Goal: Task Accomplishment & Management: Use online tool/utility

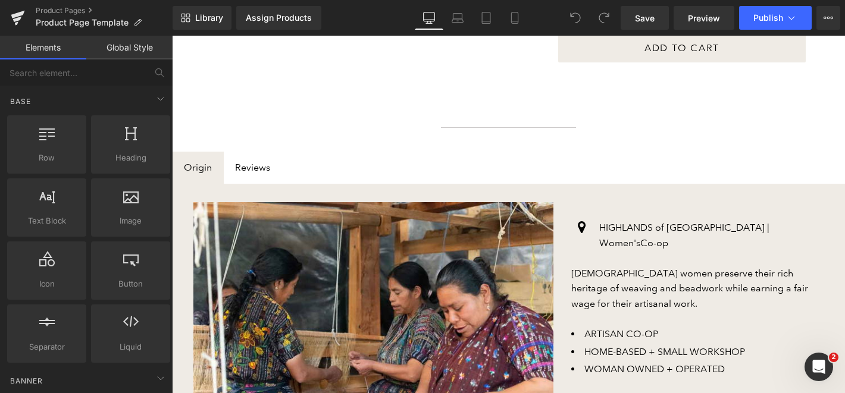
scroll to position [521, 0]
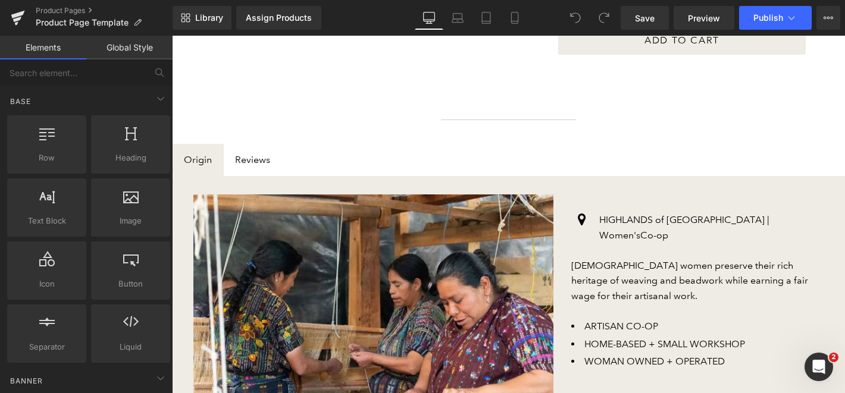
click at [447, 193] on div "Image Icon HIGHLANDS of [GEOGRAPHIC_DATA] | Women's Co-op Text Block Row [DEMOG…" at bounding box center [509, 315] width 648 height 252
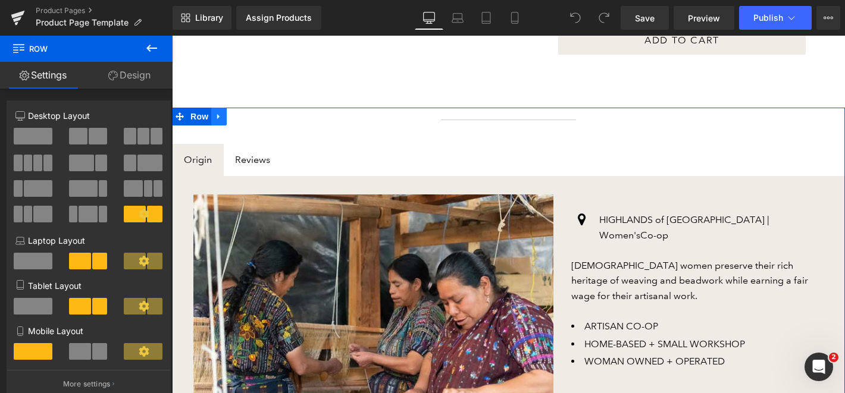
click at [220, 119] on icon at bounding box center [219, 117] width 8 height 9
click at [251, 121] on icon at bounding box center [250, 117] width 8 height 9
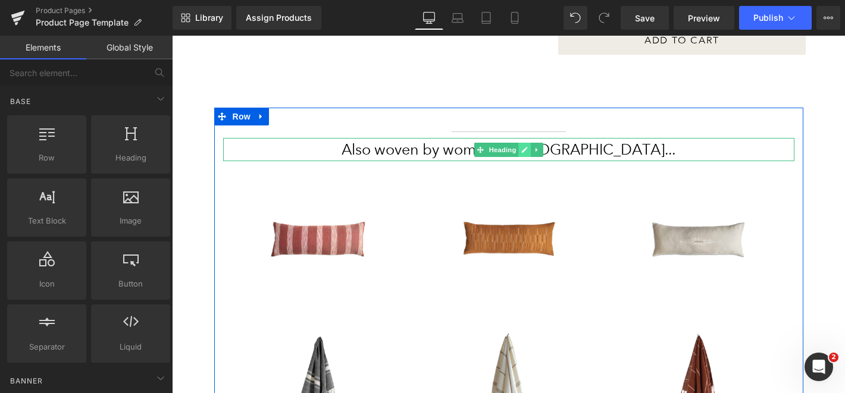
click at [526, 149] on icon at bounding box center [524, 149] width 7 height 7
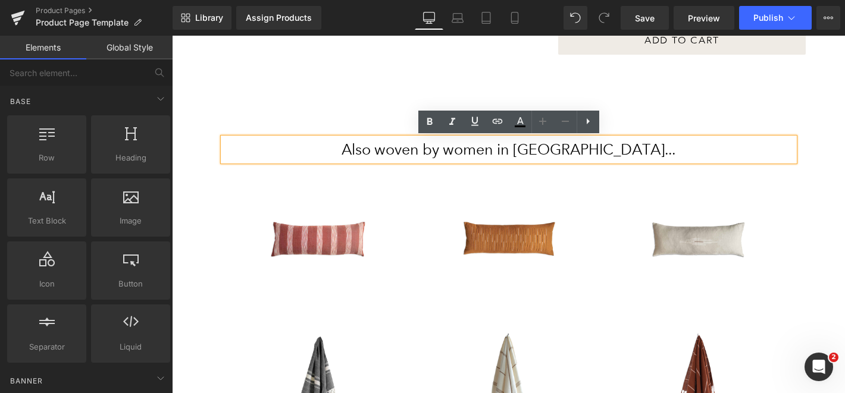
click at [526, 149] on h2 "Also woven by women in [GEOGRAPHIC_DATA]..." at bounding box center [508, 149] width 571 height 23
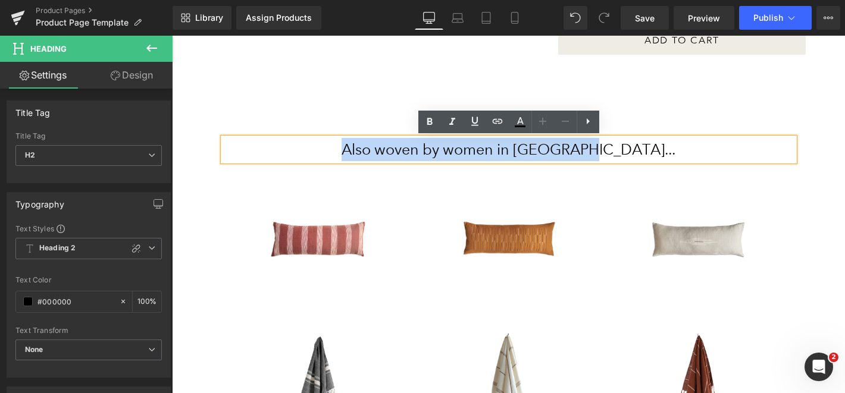
drag, startPoint x: 624, startPoint y: 151, endPoint x: 370, endPoint y: 148, distance: 254.8
click at [370, 148] on h2 "Also woven by women in [GEOGRAPHIC_DATA]..." at bounding box center [508, 149] width 571 height 23
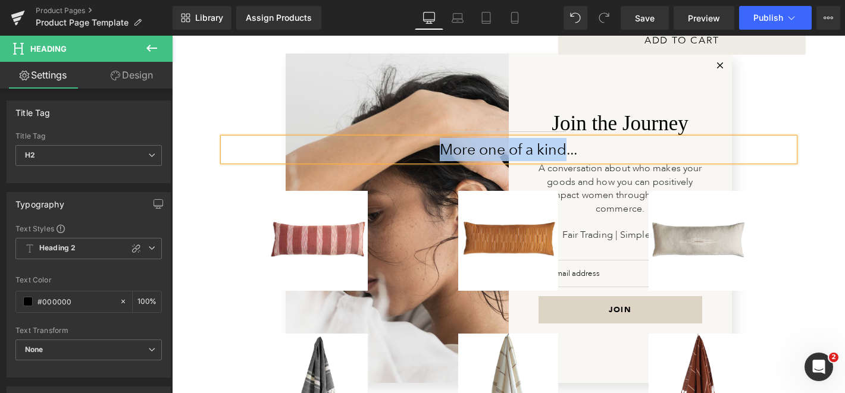
drag, startPoint x: 566, startPoint y: 145, endPoint x: 440, endPoint y: 148, distance: 126.2
click at [440, 148] on h2 "More one of a kind..." at bounding box center [508, 149] width 571 height 23
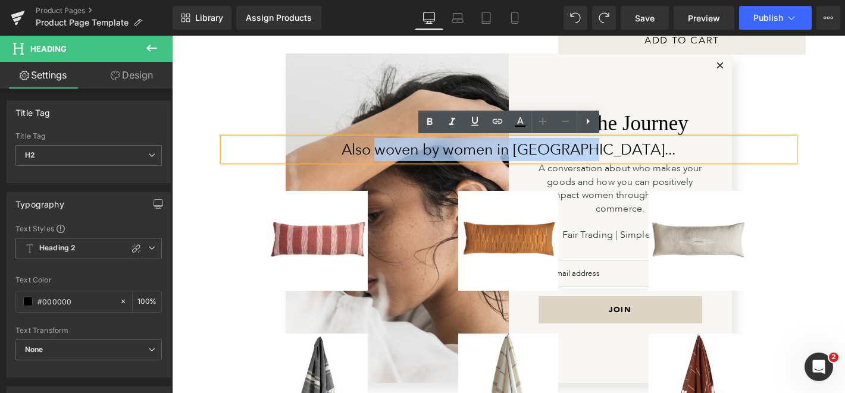
drag, startPoint x: 414, startPoint y: 149, endPoint x: 623, endPoint y: 151, distance: 208.9
click at [623, 151] on h2 "Also woven by women in [GEOGRAPHIC_DATA]..." at bounding box center [508, 149] width 571 height 23
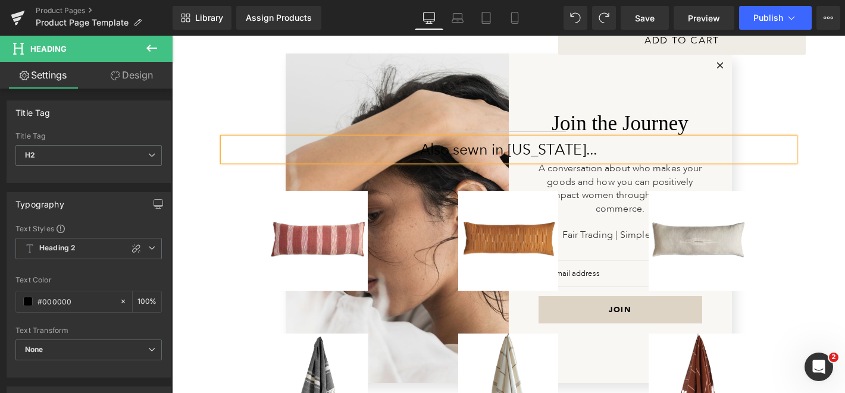
click at [830, 221] on div "Join the Journey A conversation about who makes your goods and how you can posi…" at bounding box center [508, 215] width 673 height 358
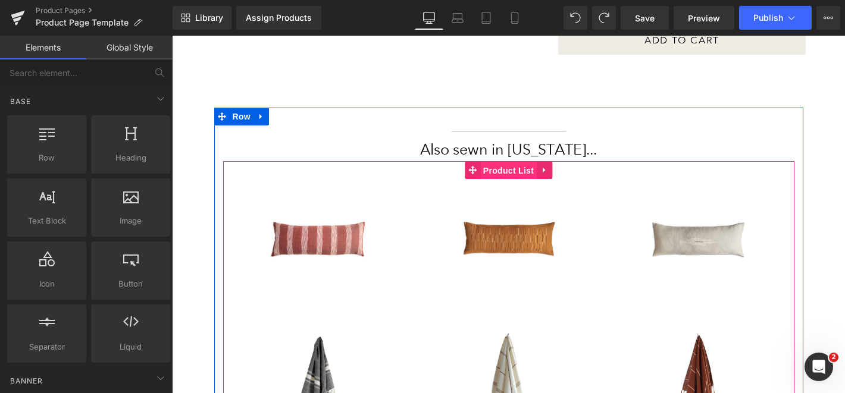
click at [499, 173] on span "Product List" at bounding box center [508, 171] width 57 height 18
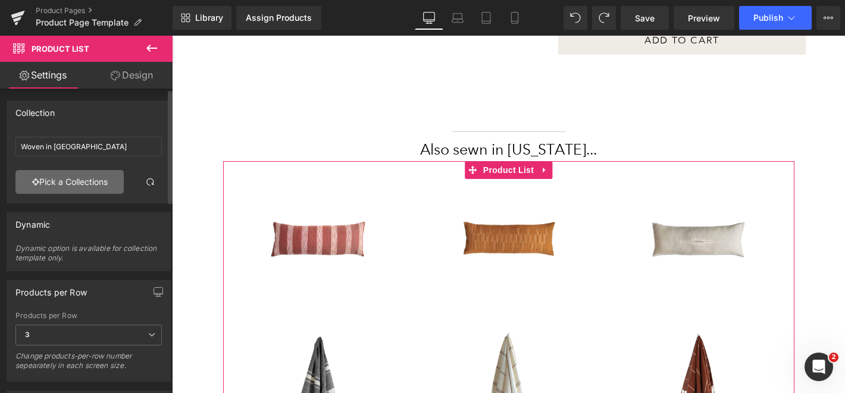
click at [82, 181] on link "Pick a Collections" at bounding box center [69, 182] width 108 height 24
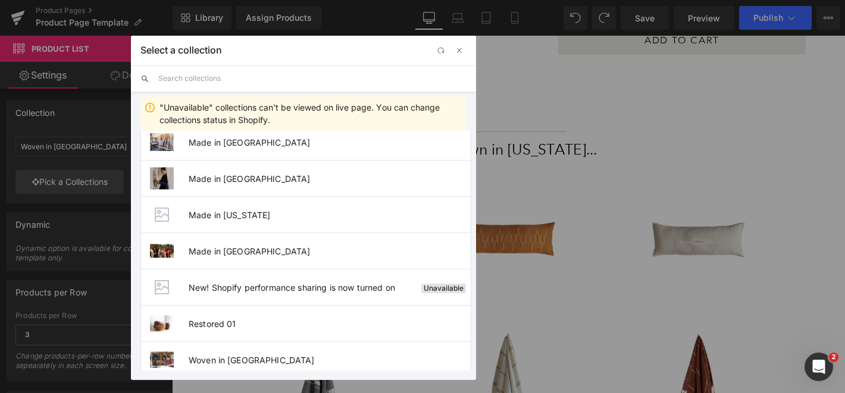
scroll to position [821, 0]
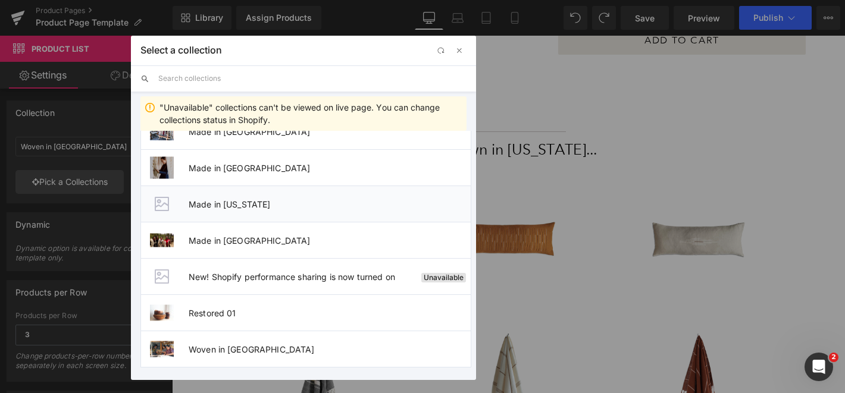
click at [198, 218] on li "Made in [US_STATE]" at bounding box center [305, 204] width 331 height 36
type input "Made in [US_STATE]"
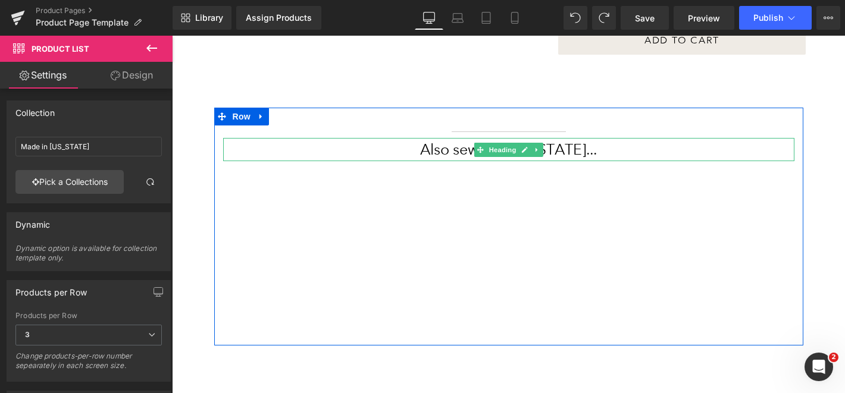
scroll to position [0, 0]
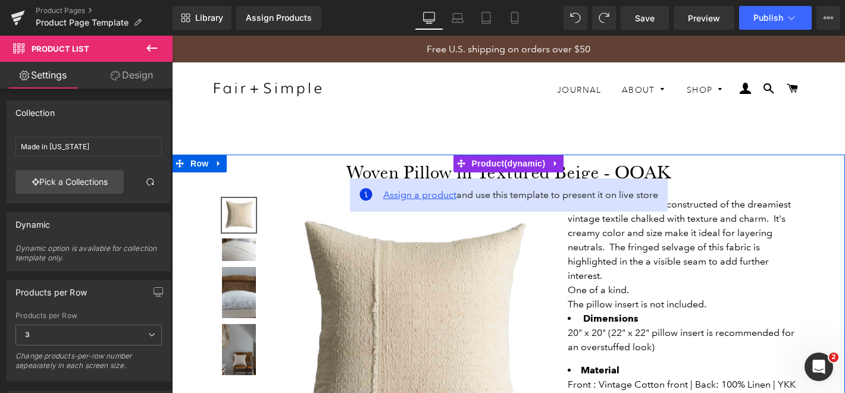
click at [432, 199] on span "Assign a product" at bounding box center [419, 194] width 73 height 11
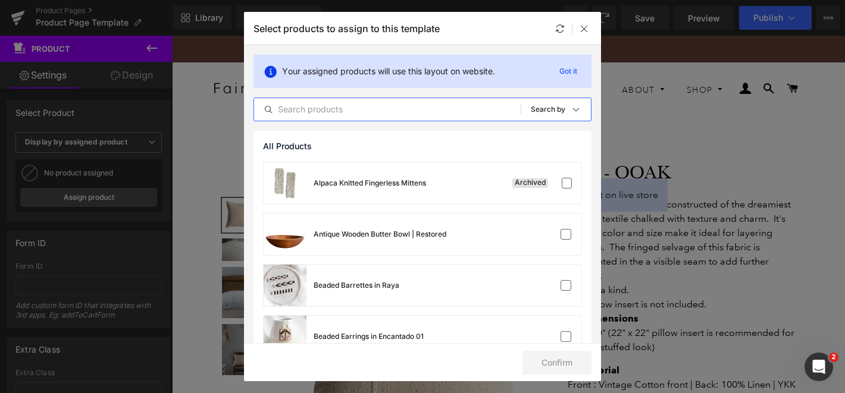
click at [373, 111] on input "text" at bounding box center [387, 109] width 267 height 14
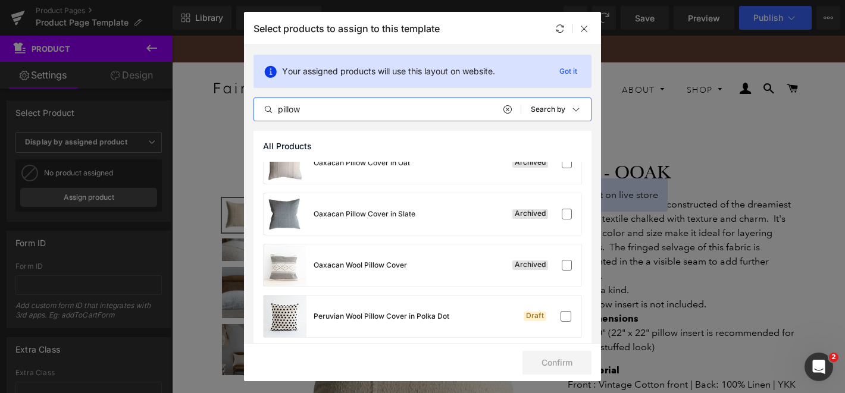
drag, startPoint x: 316, startPoint y: 111, endPoint x: 268, endPoint y: 111, distance: 48.2
click at [268, 111] on div "pillow" at bounding box center [387, 109] width 267 height 14
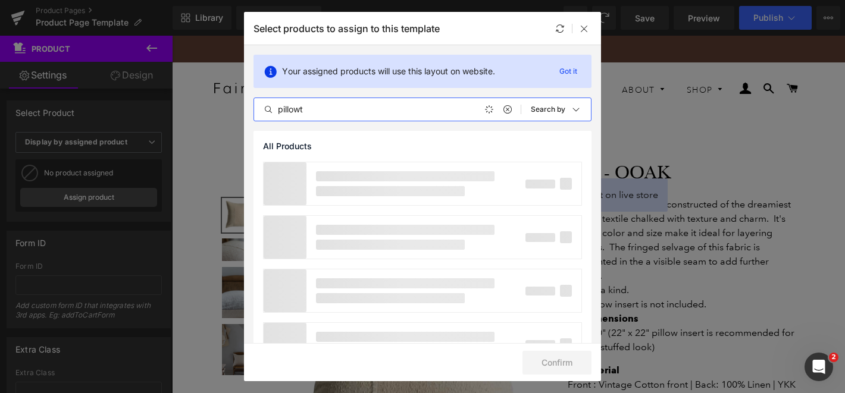
click at [303, 102] on input "pillowt" at bounding box center [387, 109] width 267 height 14
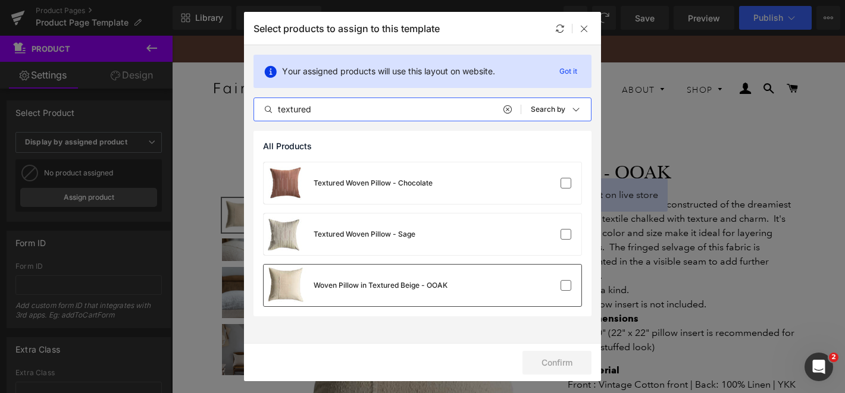
type input "textured"
click at [388, 285] on div "Woven Pillow in Textured Beige - OOAK" at bounding box center [381, 285] width 134 height 11
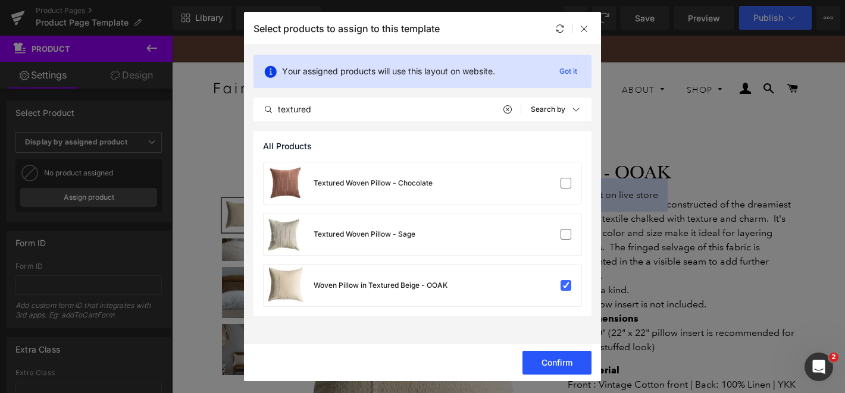
click at [567, 359] on button "Confirm" at bounding box center [557, 363] width 69 height 24
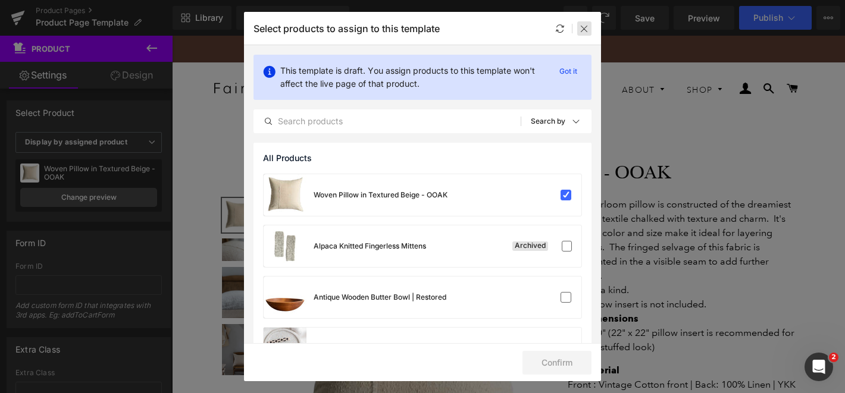
click at [583, 27] on icon at bounding box center [585, 29] width 10 height 10
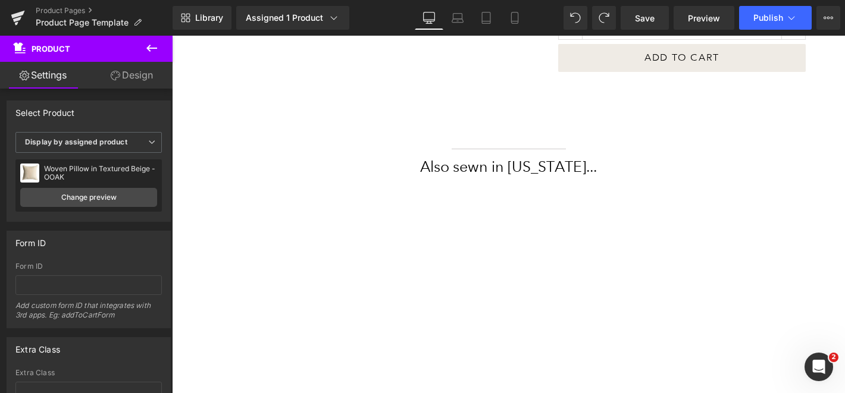
scroll to position [523, 0]
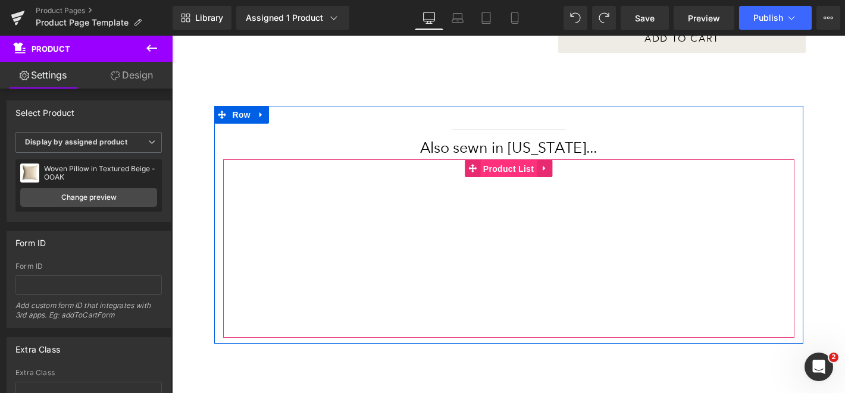
click at [494, 174] on span "Product List" at bounding box center [508, 169] width 57 height 18
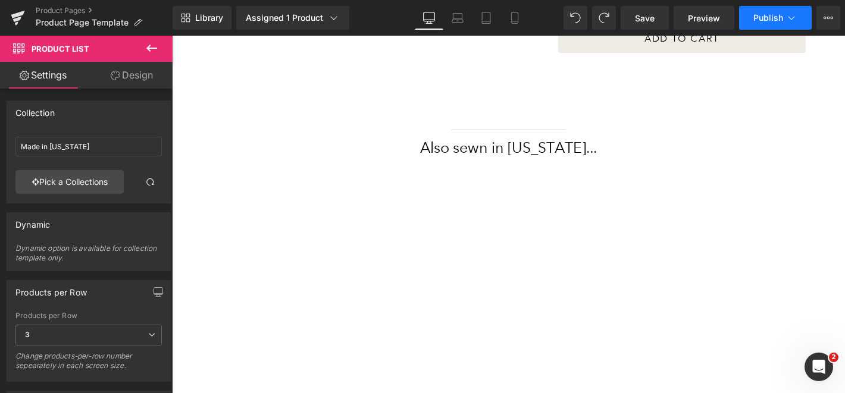
click at [762, 18] on span "Publish" at bounding box center [769, 18] width 30 height 10
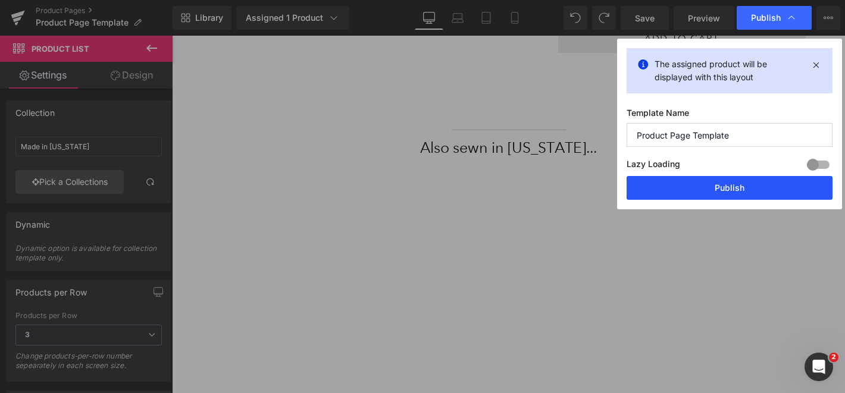
click at [755, 188] on button "Publish" at bounding box center [730, 188] width 206 height 24
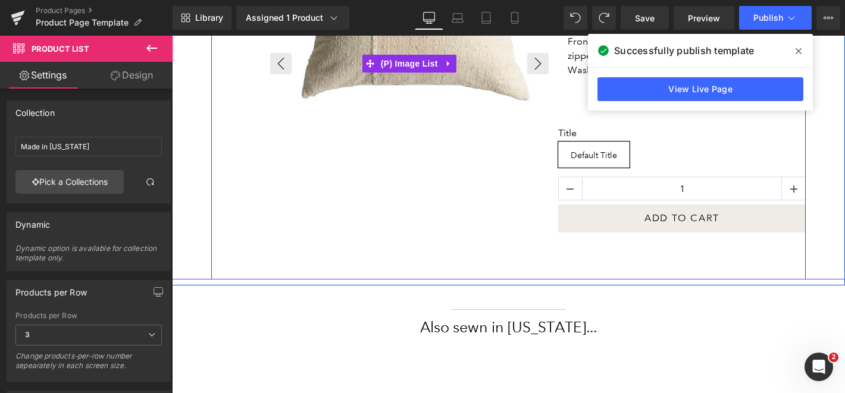
scroll to position [345, 0]
click at [458, 265] on div at bounding box center [833, 62] width 1126 height 420
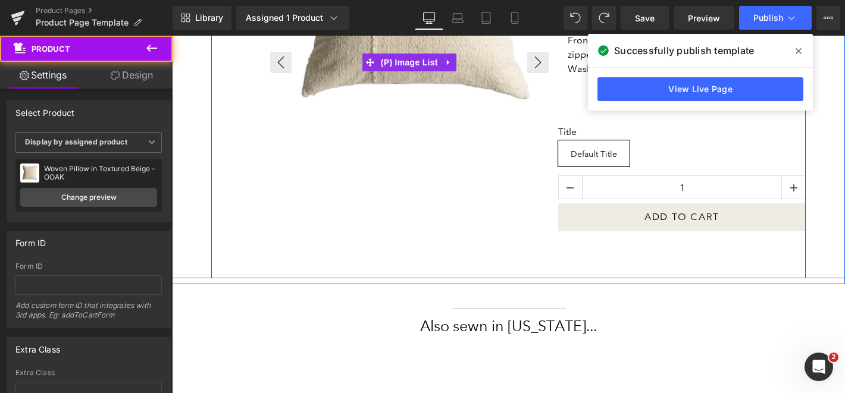
drag, startPoint x: 482, startPoint y: 276, endPoint x: 482, endPoint y: 238, distance: 38.7
click at [482, 238] on div "Woven Pillow in Textured Beige - OOAK (P) Title ‹" at bounding box center [508, 44] width 673 height 468
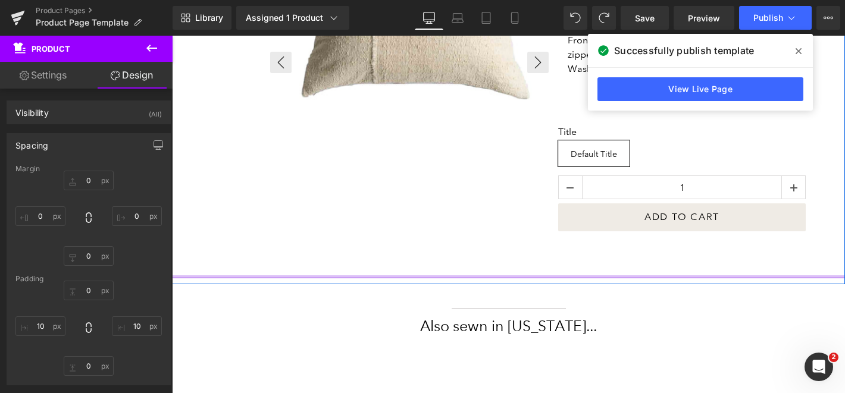
type input "0px"
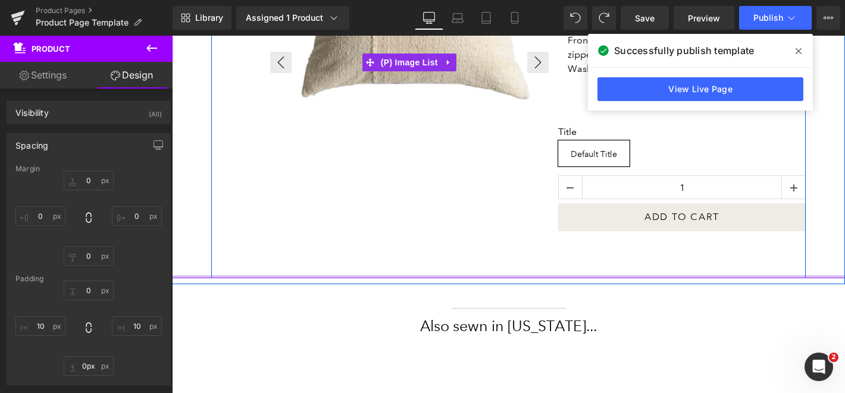
drag, startPoint x: 480, startPoint y: 277, endPoint x: 480, endPoint y: 257, distance: 20.2
click at [480, 257] on div "Woven Pillow in Textured Beige - OOAK (P) Title ‹" at bounding box center [508, 44] width 673 height 468
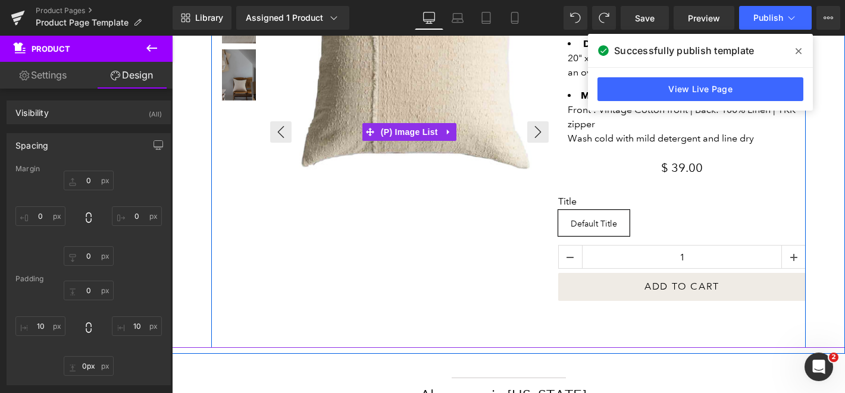
scroll to position [272, 0]
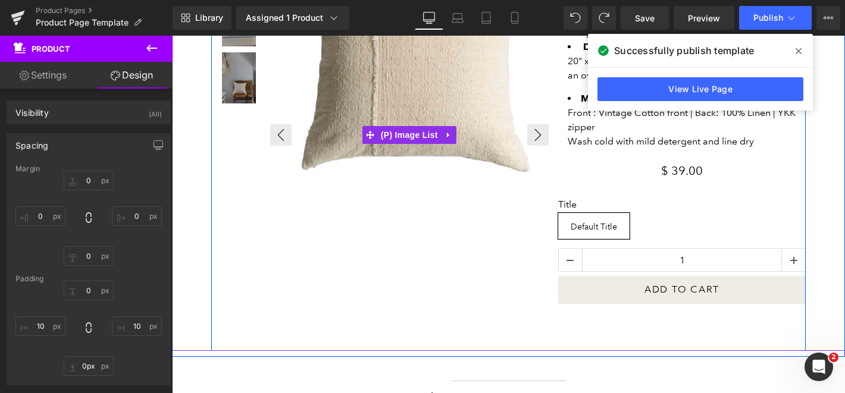
click at [515, 309] on div at bounding box center [833, 135] width 1126 height 420
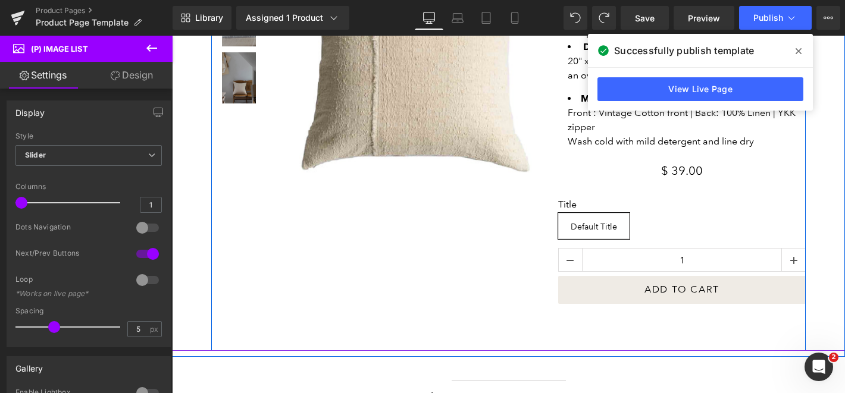
scroll to position [277, 0]
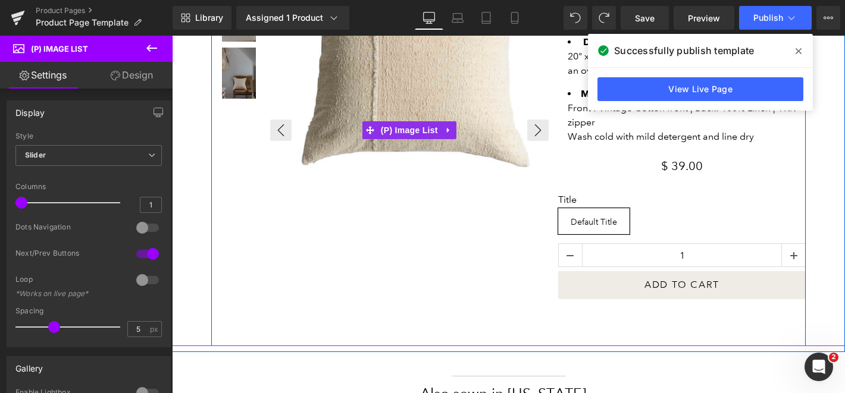
click at [436, 321] on div at bounding box center [833, 130] width 1126 height 420
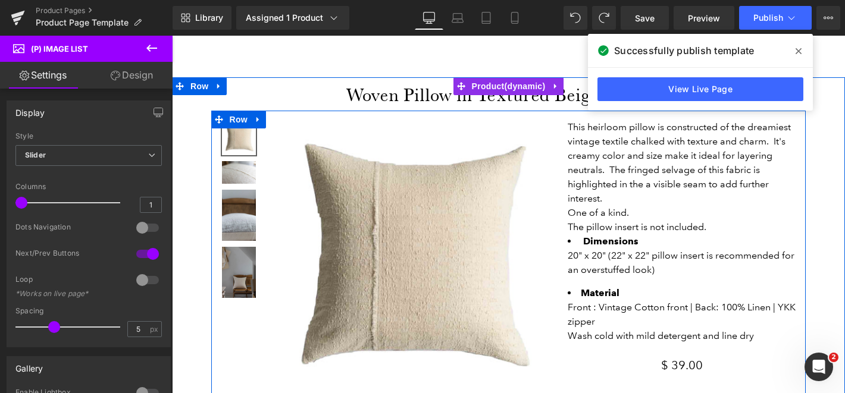
scroll to position [76, 0]
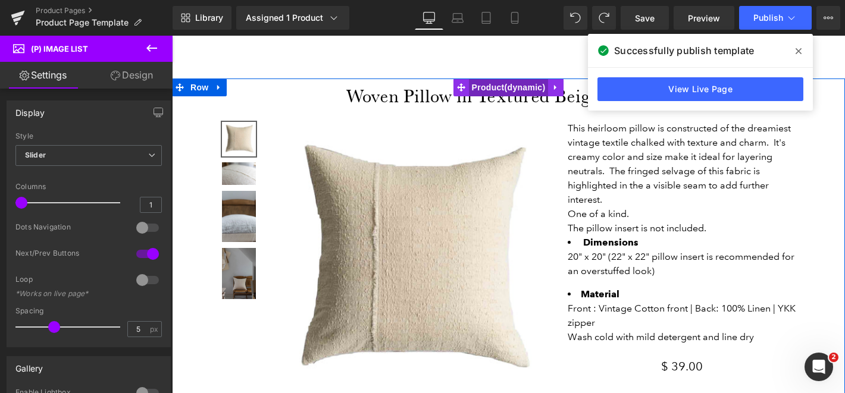
click at [496, 86] on span "Product" at bounding box center [509, 88] width 80 height 18
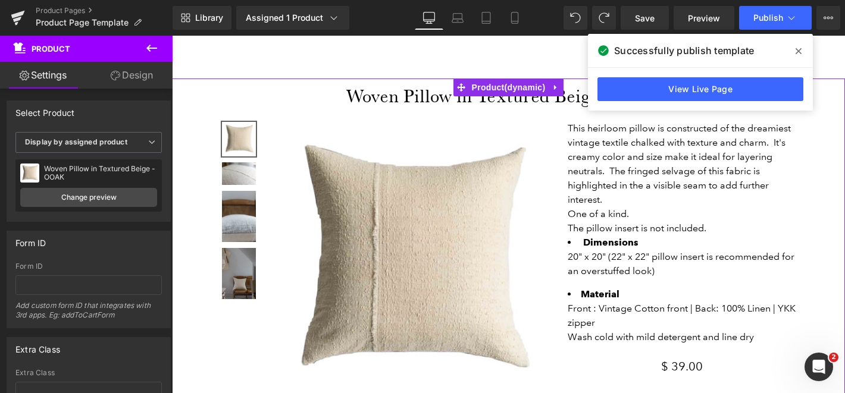
click at [124, 70] on link "Design" at bounding box center [132, 75] width 86 height 27
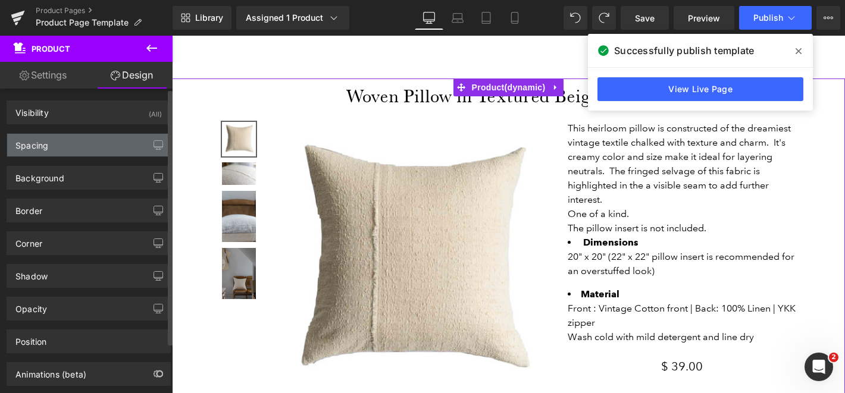
click at [90, 139] on div "Spacing" at bounding box center [88, 145] width 163 height 23
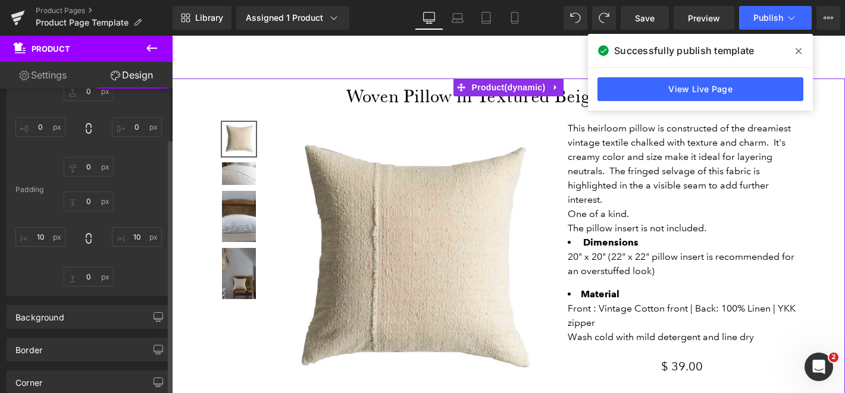
scroll to position [103, 0]
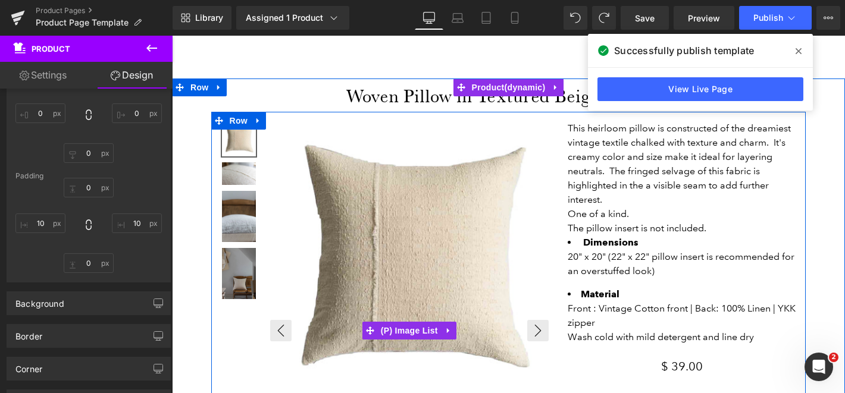
click at [411, 288] on img at bounding box center [410, 261] width 279 height 279
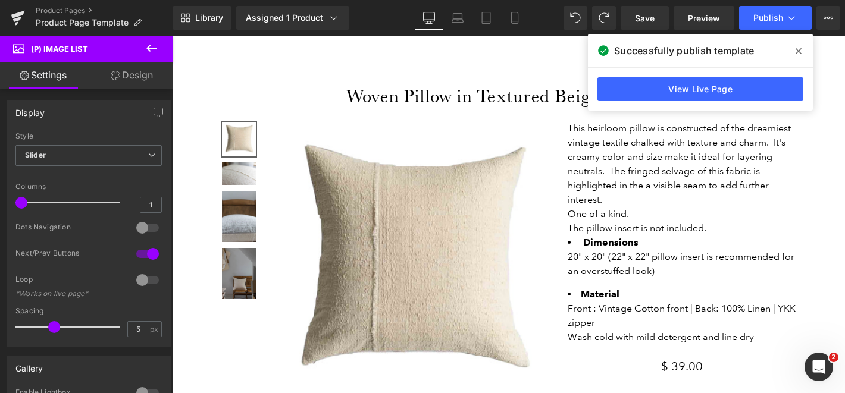
click at [130, 76] on link "Design" at bounding box center [132, 75] width 86 height 27
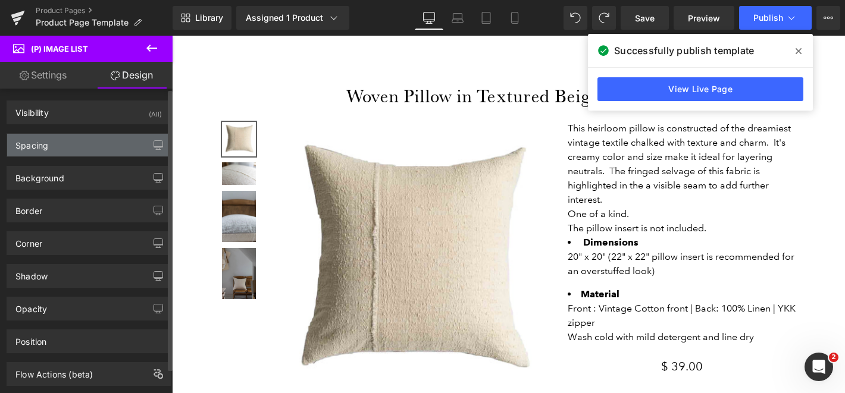
click at [75, 140] on div "Spacing" at bounding box center [88, 145] width 163 height 23
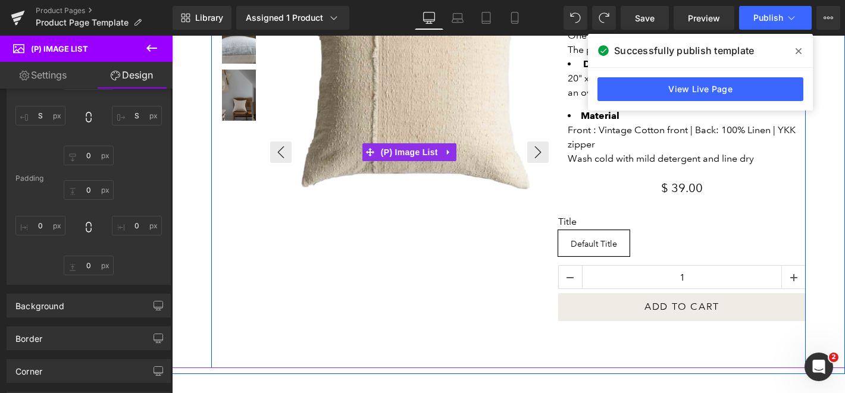
scroll to position [264, 0]
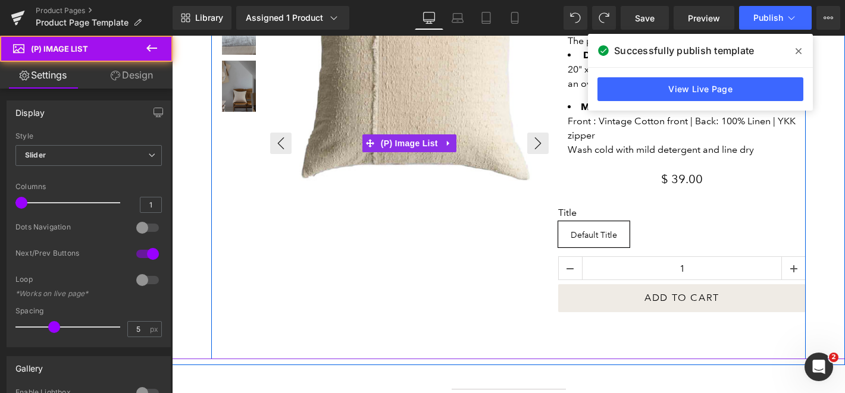
click at [457, 296] on div at bounding box center [833, 143] width 1126 height 420
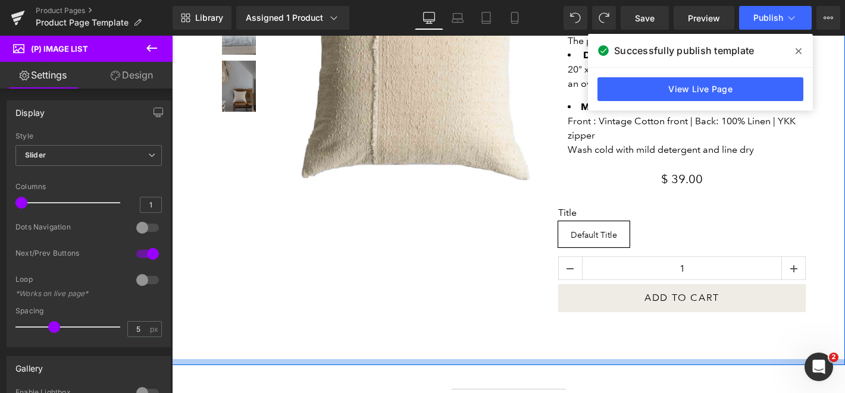
click at [187, 360] on div at bounding box center [508, 363] width 673 height 6
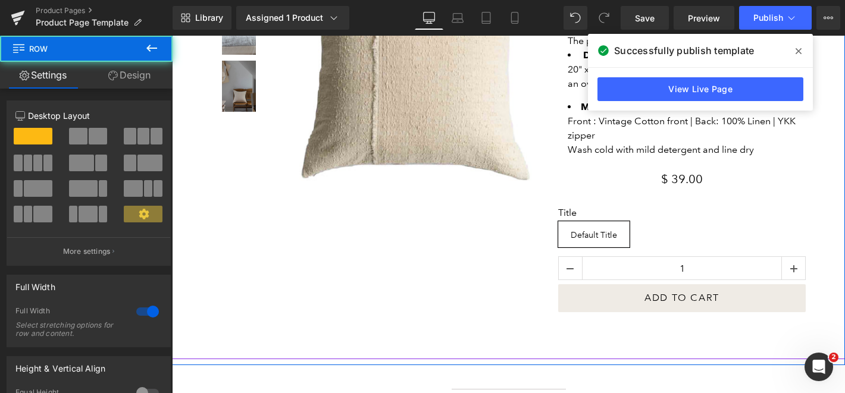
click at [188, 339] on div "Woven Pillow in Textured Beige - OOAK (P) Title (P) Image List" at bounding box center [508, 125] width 661 height 468
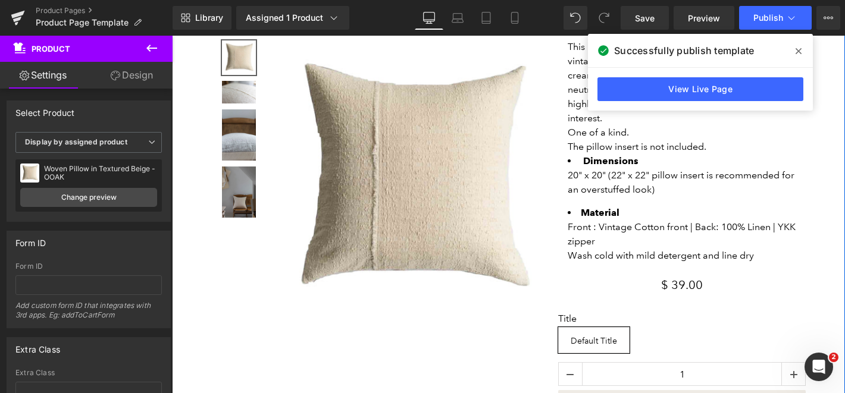
scroll to position [0, 0]
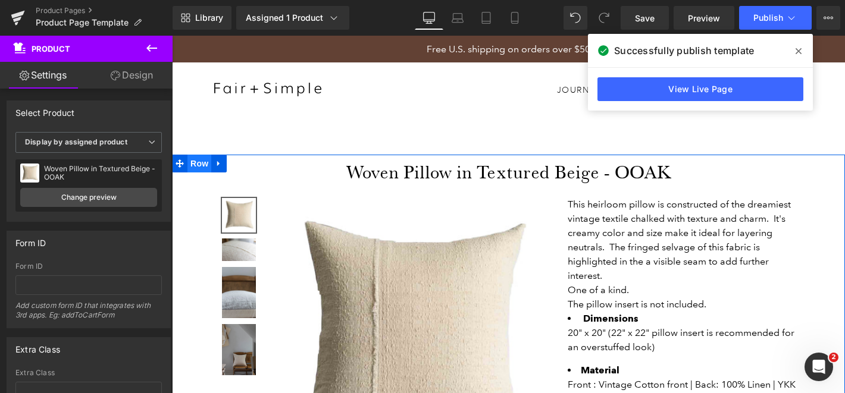
click at [199, 167] on span "Row" at bounding box center [200, 164] width 24 height 18
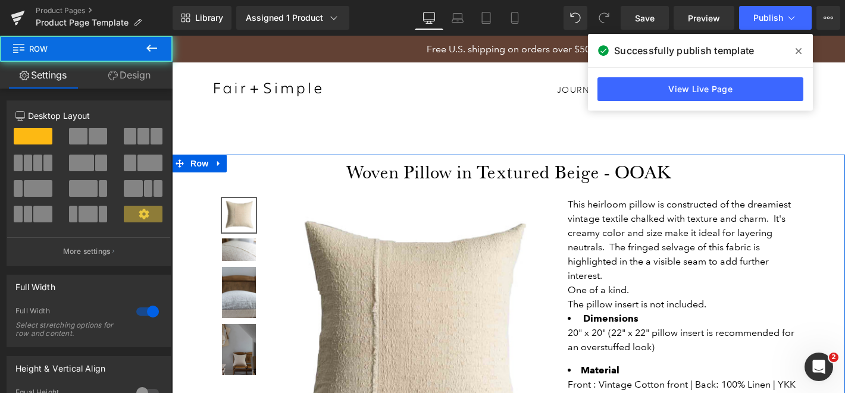
click at [135, 73] on link "Design" at bounding box center [129, 75] width 86 height 27
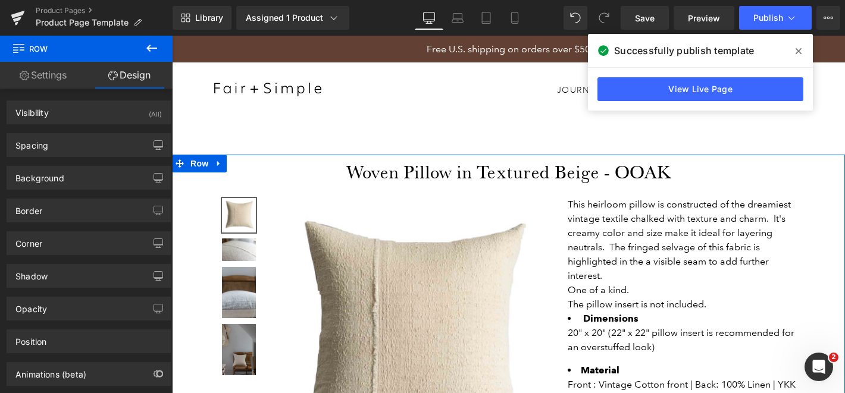
type input "0"
type input "10"
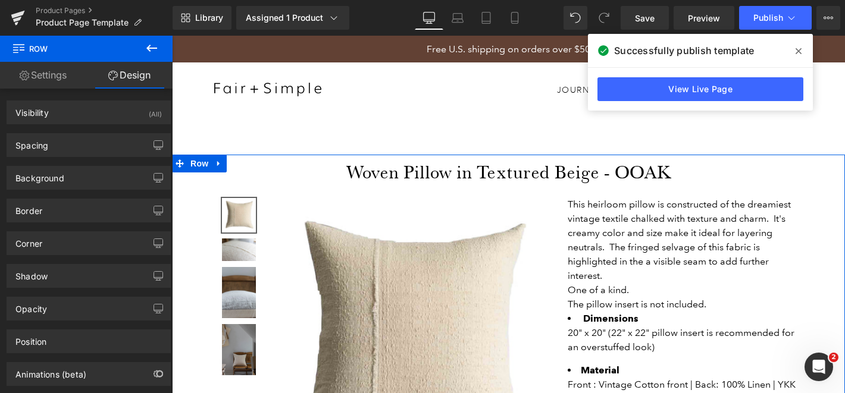
type input "0"
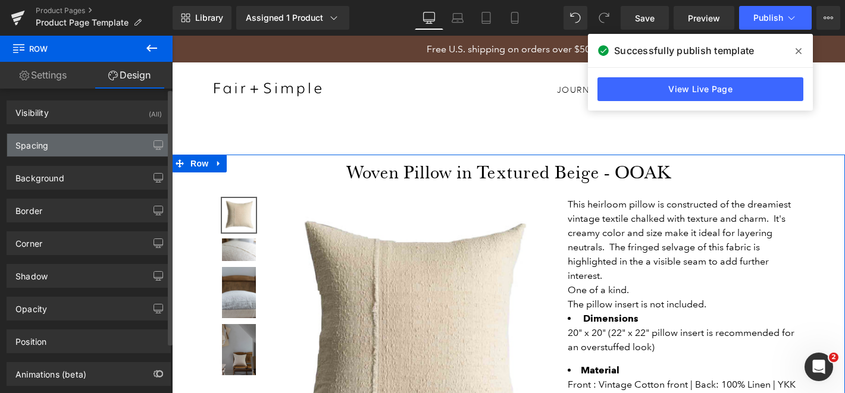
click at [62, 151] on div "Spacing" at bounding box center [88, 145] width 163 height 23
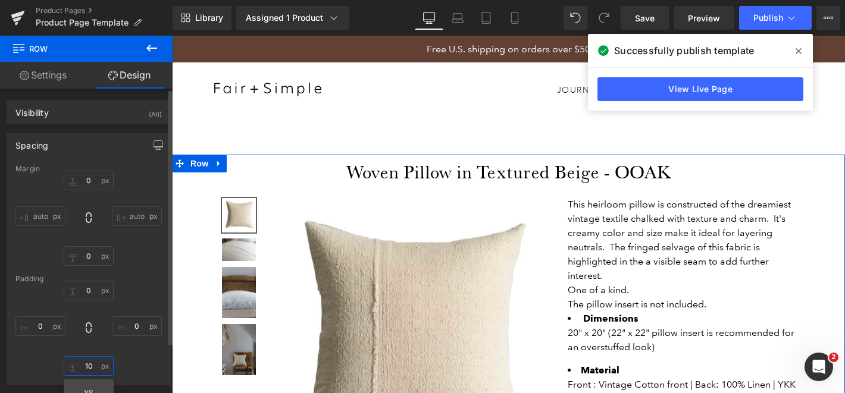
click at [83, 367] on input "10" at bounding box center [89, 367] width 50 height 20
type input "1"
type input "-"
type input "0"
click at [137, 354] on div "0px 0 0px 0 0 0 XS S M L XL Edit Value 0px 0" at bounding box center [88, 328] width 146 height 95
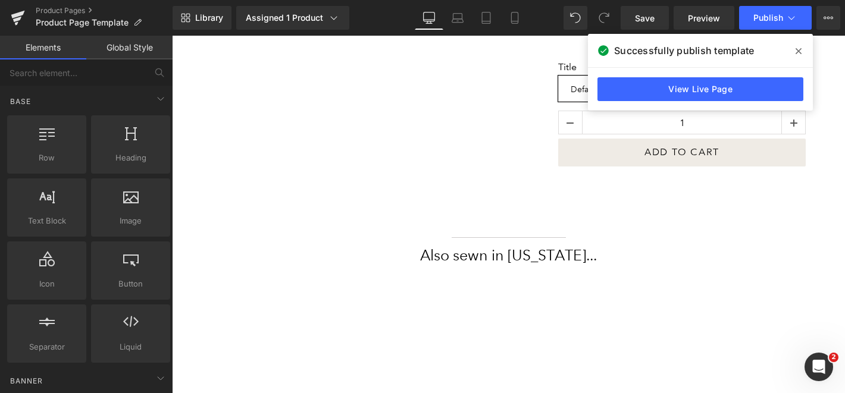
scroll to position [415, 0]
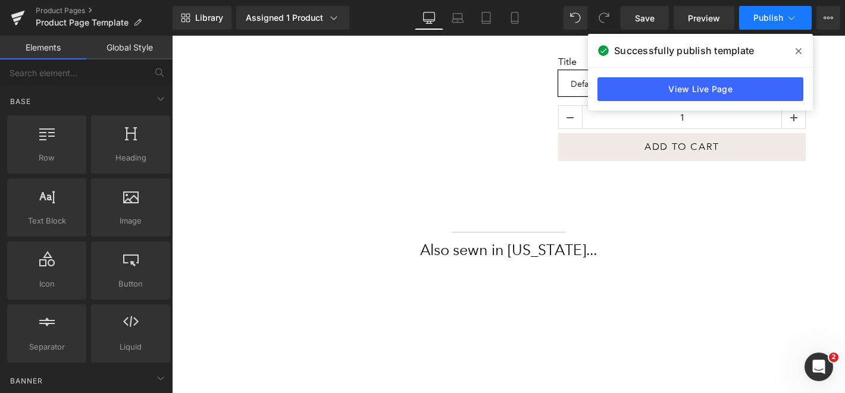
click at [758, 19] on span "Publish" at bounding box center [769, 18] width 30 height 10
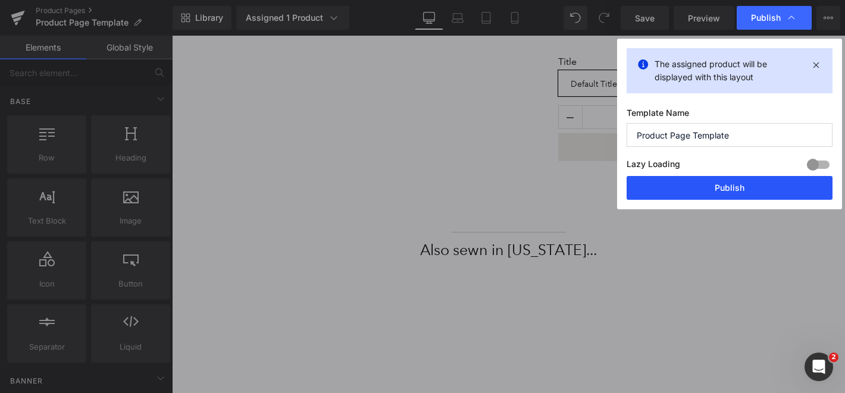
click at [736, 179] on button "Publish" at bounding box center [730, 188] width 206 height 24
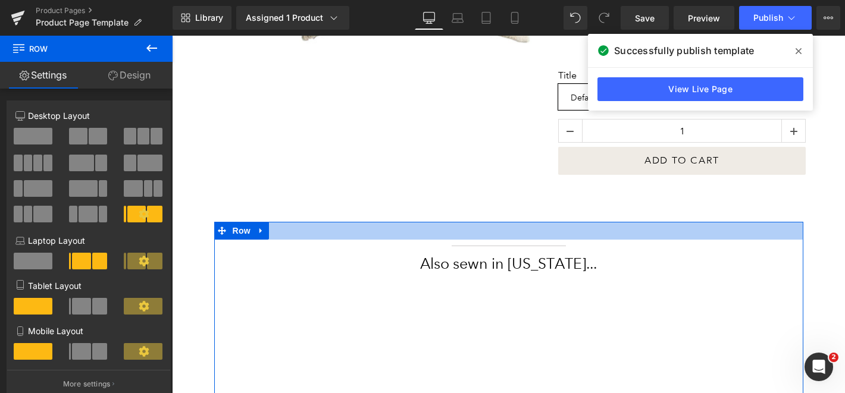
scroll to position [400, 0]
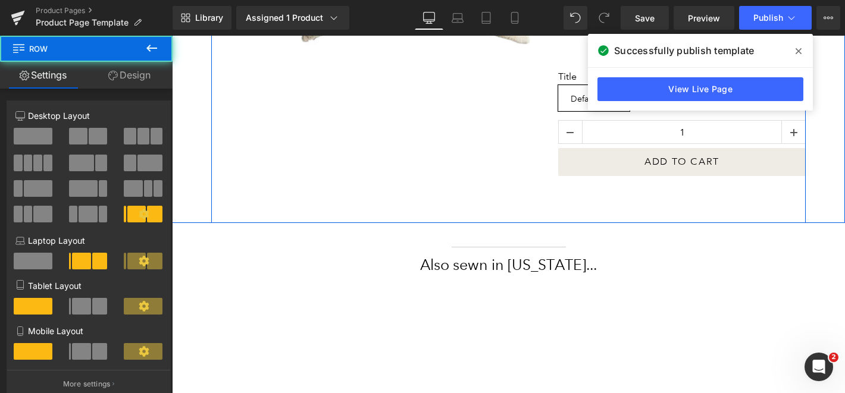
click at [607, 204] on div "(P) Image List" at bounding box center [508, 5] width 595 height 435
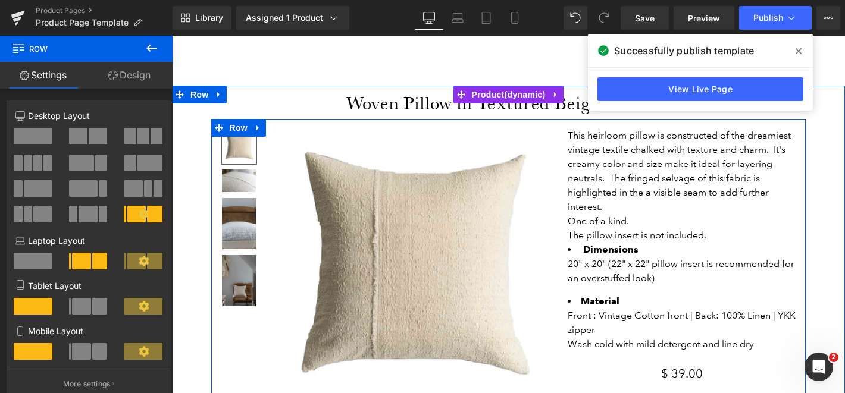
scroll to position [61, 0]
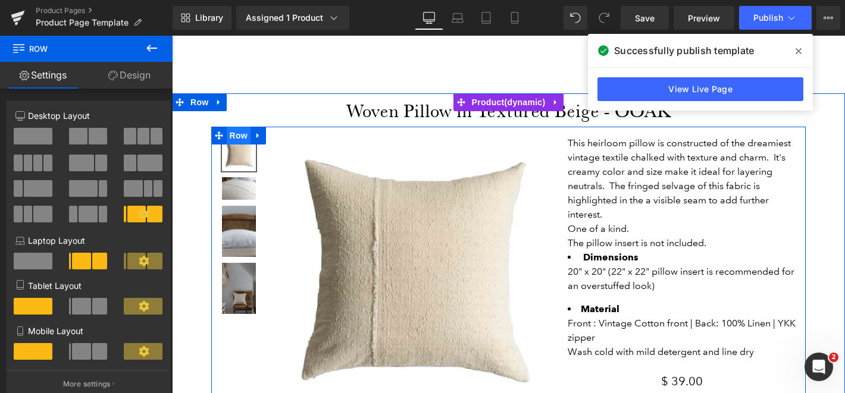
click at [232, 134] on span "Row" at bounding box center [239, 136] width 24 height 18
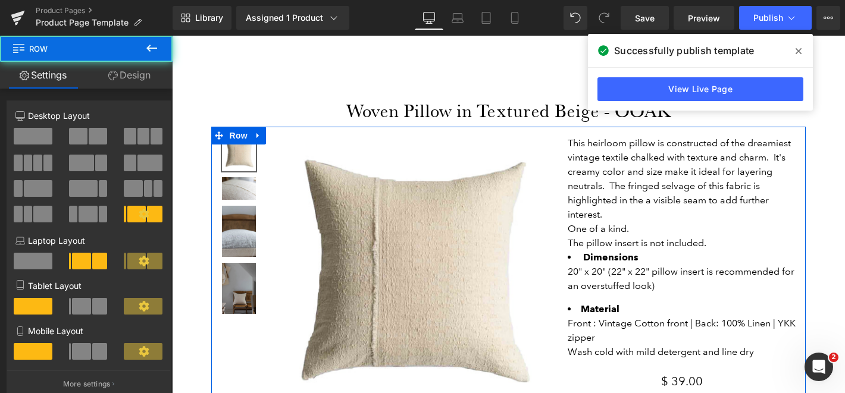
click at [124, 76] on link "Design" at bounding box center [129, 75] width 86 height 27
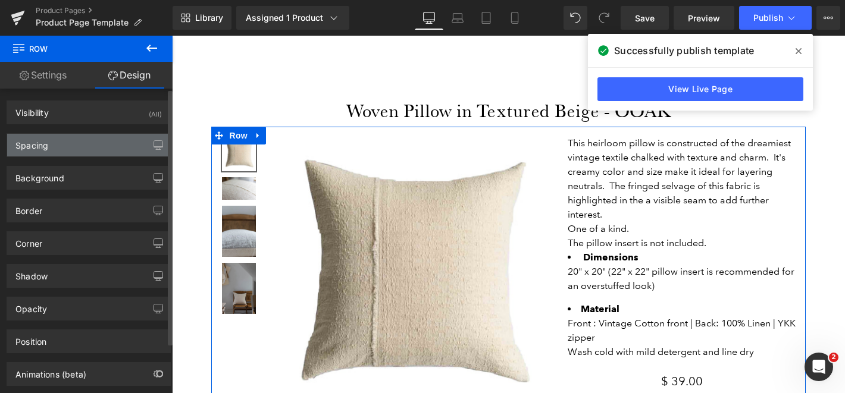
click at [93, 143] on div "Spacing" at bounding box center [88, 145] width 163 height 23
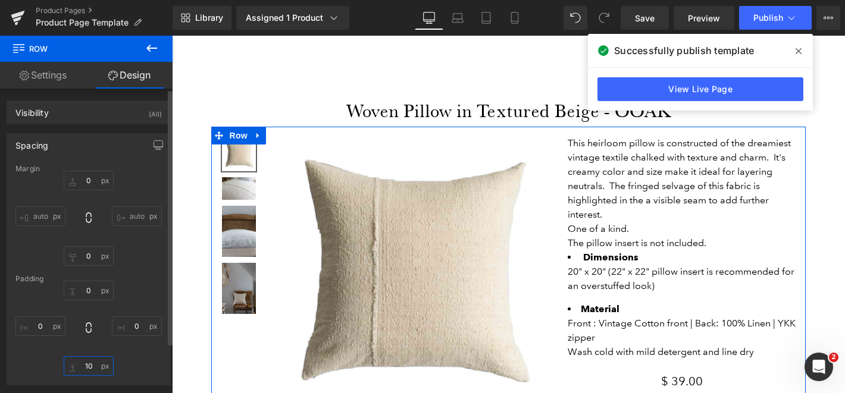
click at [85, 369] on input "10" at bounding box center [89, 367] width 50 height 20
type input "0"
click at [118, 360] on div "0px 0 0px 0 0 0 0px 0" at bounding box center [88, 328] width 146 height 95
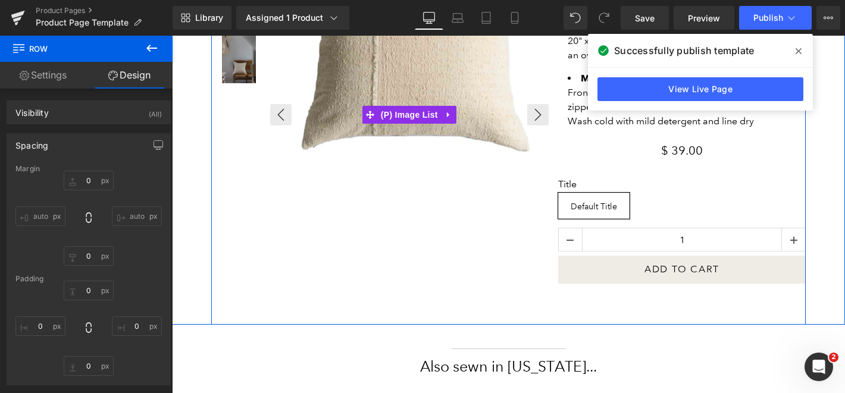
scroll to position [348, 0]
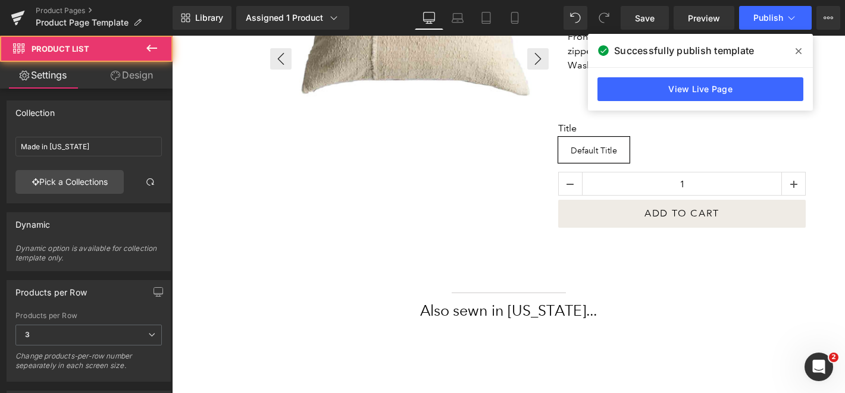
click at [337, 227] on div at bounding box center [833, 59] width 1126 height 420
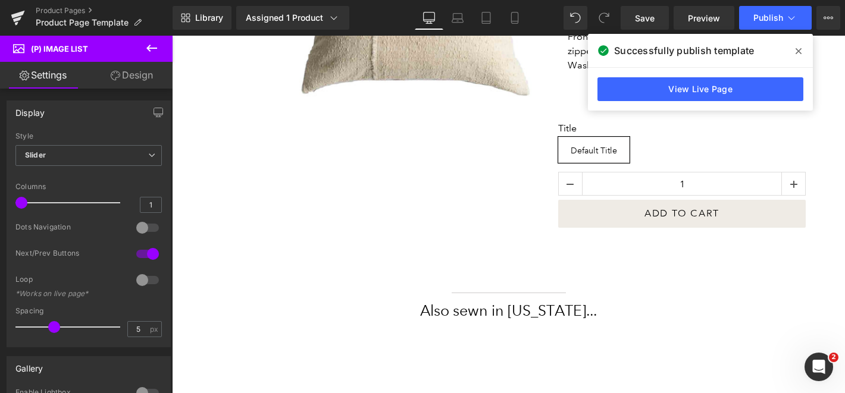
click at [126, 78] on link "Design" at bounding box center [132, 75] width 86 height 27
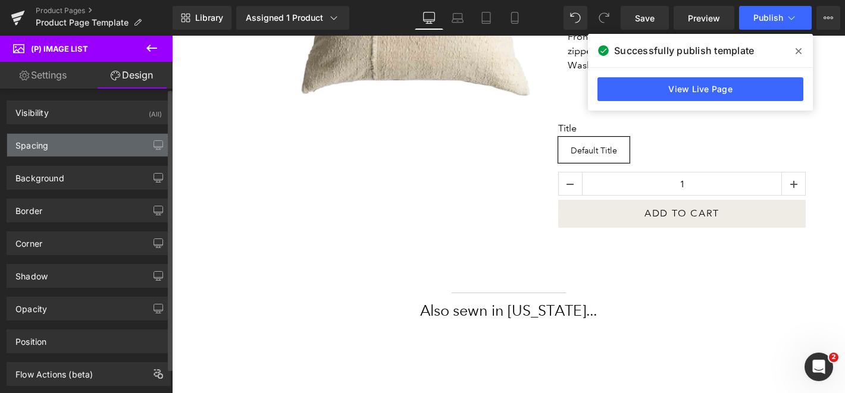
click at [73, 135] on div "Spacing" at bounding box center [88, 145] width 163 height 23
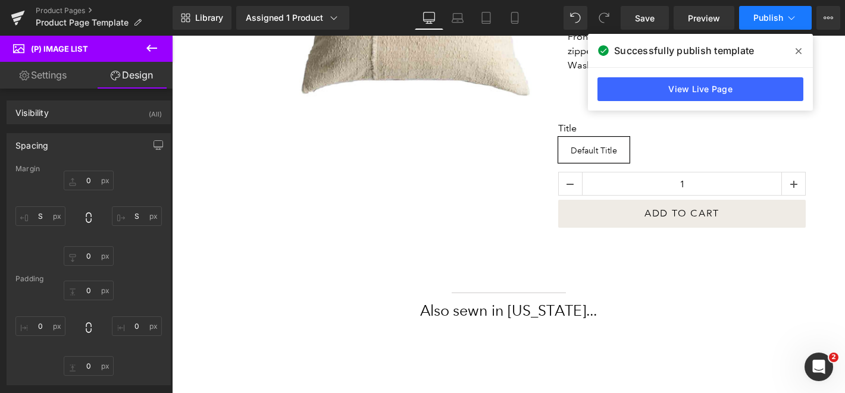
click at [765, 18] on span "Publish" at bounding box center [769, 18] width 30 height 10
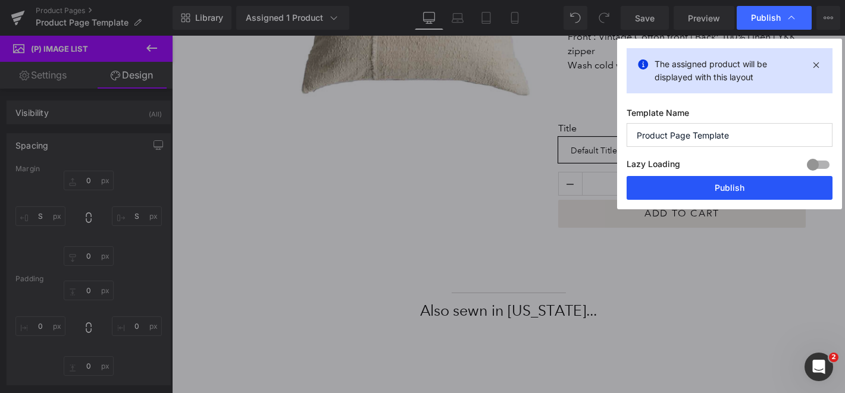
click at [773, 185] on button "Publish" at bounding box center [730, 188] width 206 height 24
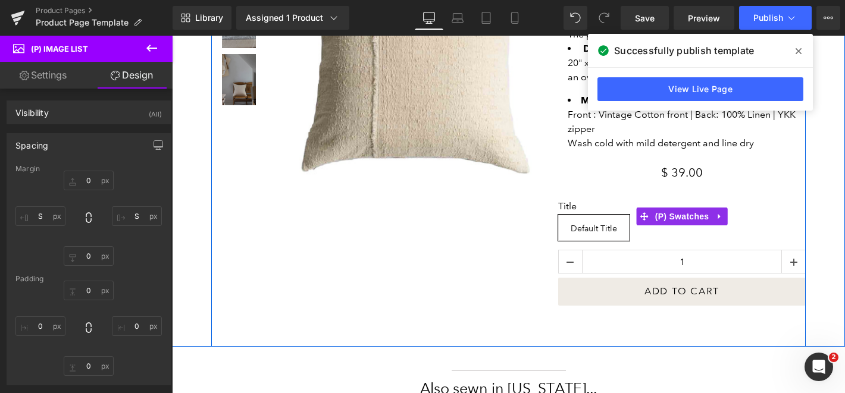
scroll to position [177, 0]
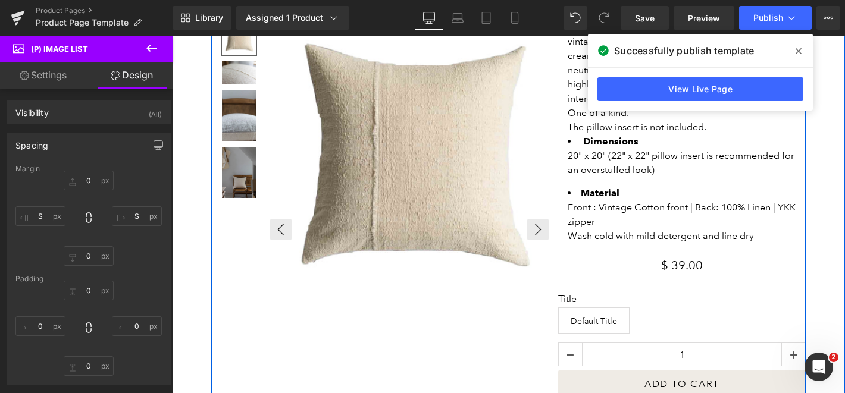
click at [438, 168] on img at bounding box center [410, 160] width 279 height 279
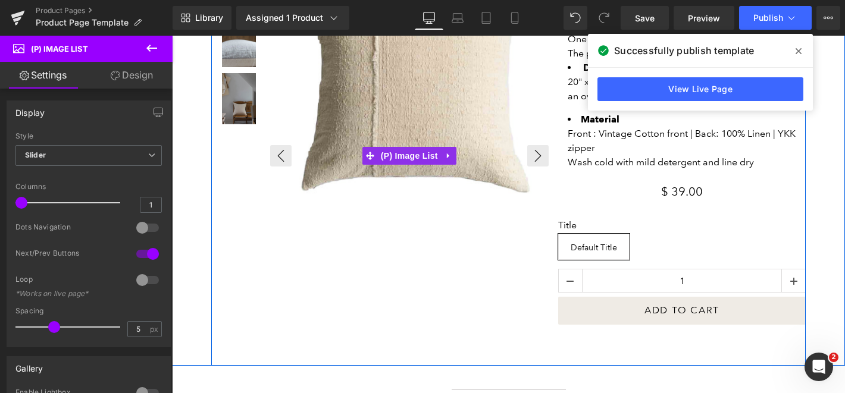
scroll to position [252, 0]
click at [432, 355] on div at bounding box center [833, 155] width 1126 height 420
